Goal: Communication & Community: Share content

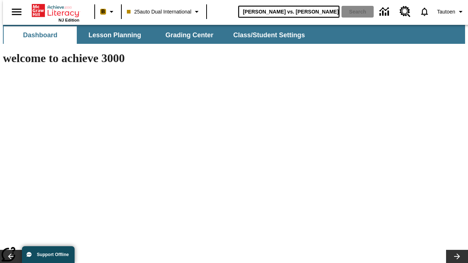
type input "Michelangelo vs. Leonardo"
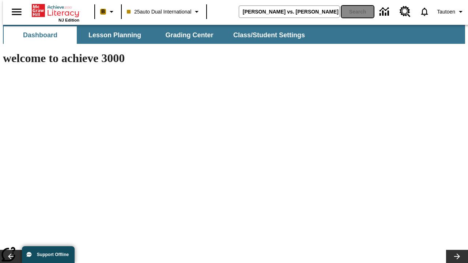
click at [353, 12] on button "Search" at bounding box center [358, 12] width 32 height 12
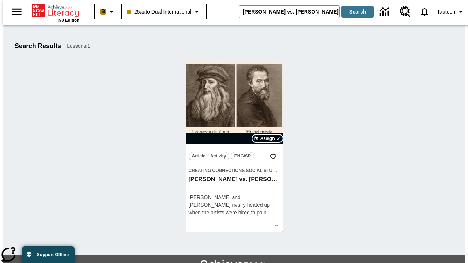
click at [268, 139] on span "Assign" at bounding box center [267, 138] width 15 height 7
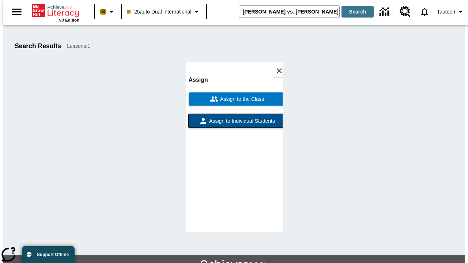
click at [234, 117] on span "Assign to Individual Students" at bounding box center [241, 121] width 67 height 8
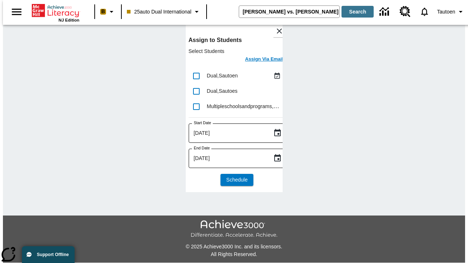
click at [259, 60] on h6 "Assign Via Email" at bounding box center [264, 59] width 38 height 8
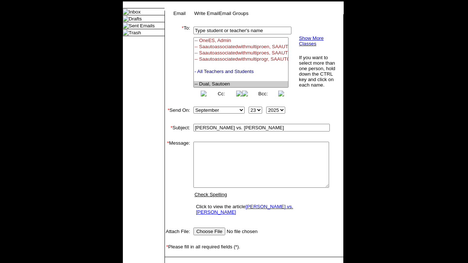
select select "U,21476361,1"
type textarea "email body message"
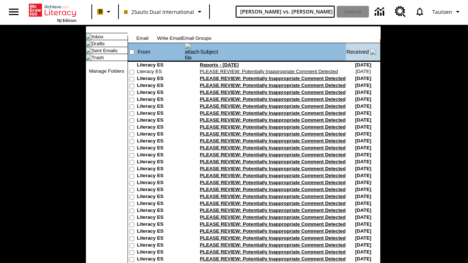
type input "[PERSON_NAME] vs. [PERSON_NAME]"
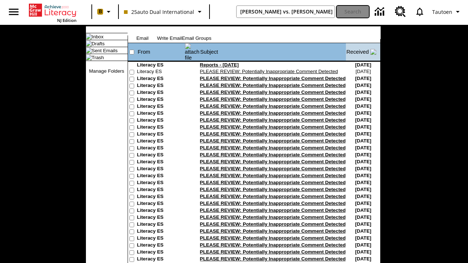
click at [353, 12] on button "Search" at bounding box center [353, 12] width 32 height 12
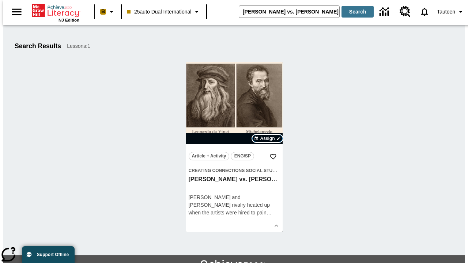
click at [268, 139] on span "Assign" at bounding box center [267, 138] width 15 height 7
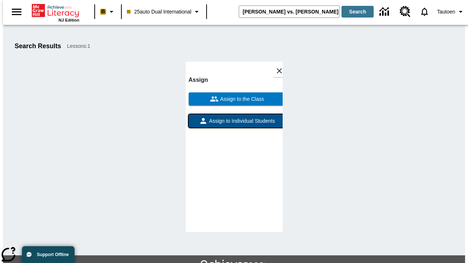
click at [234, 124] on span "Assign to Individual Students" at bounding box center [241, 121] width 67 height 8
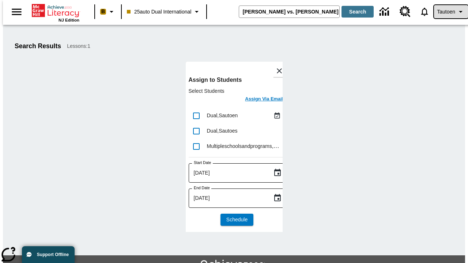
click at [447, 12] on span "Tautoen" at bounding box center [446, 12] width 18 height 8
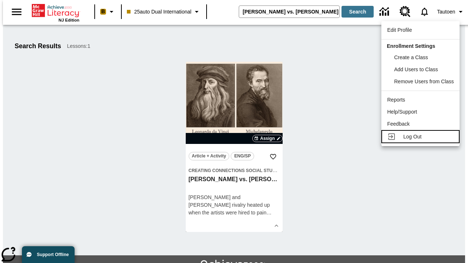
click at [422, 137] on span "Log Out" at bounding box center [412, 137] width 18 height 6
